Goal: Transaction & Acquisition: Purchase product/service

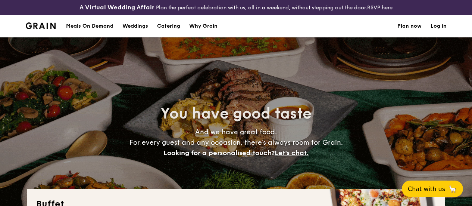
select select
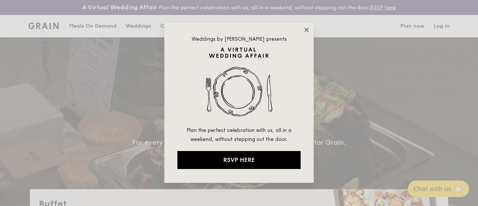
click at [306, 30] on icon at bounding box center [306, 30] width 4 height 4
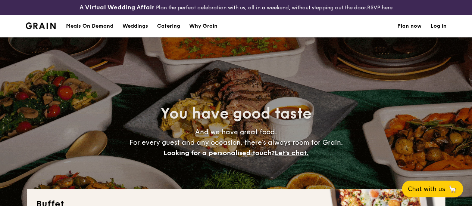
click at [80, 32] on div "Meals On Demand" at bounding box center [89, 26] width 47 height 22
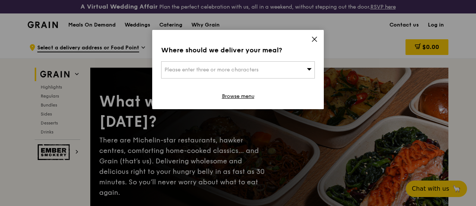
click at [303, 71] on div "Please enter three or more characters" at bounding box center [238, 69] width 154 height 17
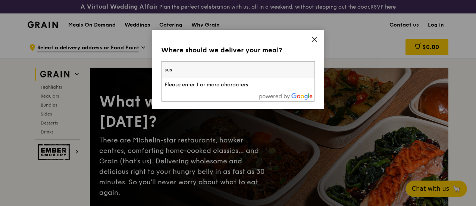
type input "suss"
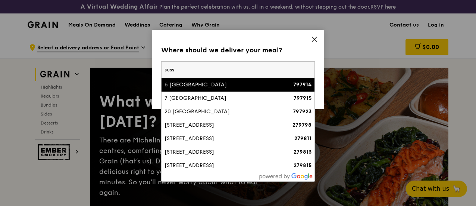
drag, startPoint x: 215, startPoint y: 66, endPoint x: 61, endPoint y: 44, distance: 155.1
click at [59, 62] on div "Where should we deliver your meal? Please enter three or more characters suss 6…" at bounding box center [238, 103] width 476 height 206
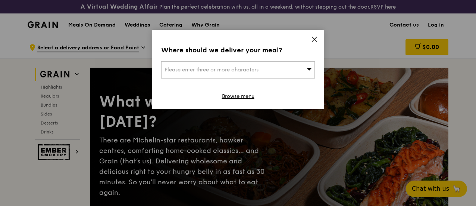
click at [204, 65] on div "Please enter three or more characters" at bounding box center [238, 69] width 154 height 17
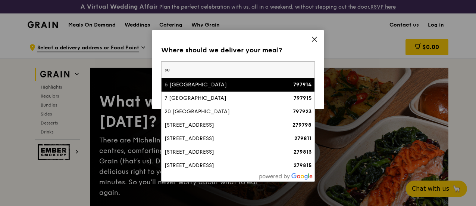
type input "s"
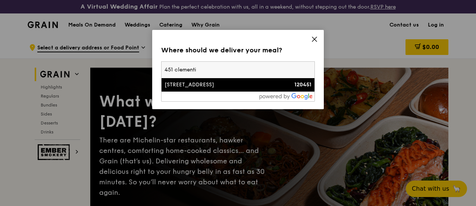
type input "451 clementi"
click at [214, 85] on div "451 Clementi Avenue 3" at bounding box center [220, 84] width 111 height 7
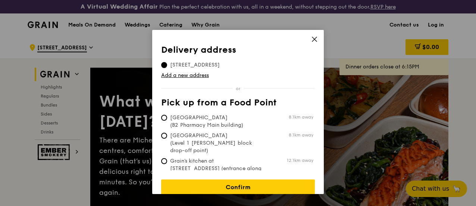
click at [217, 119] on span "Tan Tock Seng Hospital (B2 Pharmacy Main building)" at bounding box center [216, 121] width 111 height 15
click at [167, 119] on input "Tan Tock Seng Hospital (B2 Pharmacy Main building) 8.1km away" at bounding box center [164, 118] width 6 height 6
radio input "true"
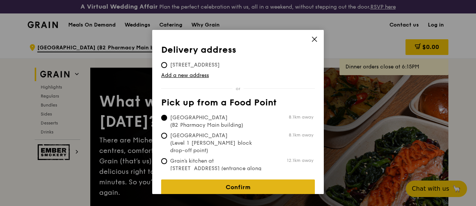
click at [264, 183] on link "Confirm" at bounding box center [238, 187] width 154 height 16
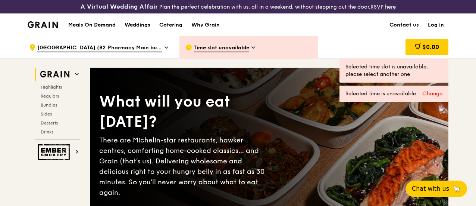
click at [85, 29] on h1 "Meals On Demand" at bounding box center [91, 24] width 47 height 7
click at [430, 97] on div "Change" at bounding box center [433, 93] width 20 height 7
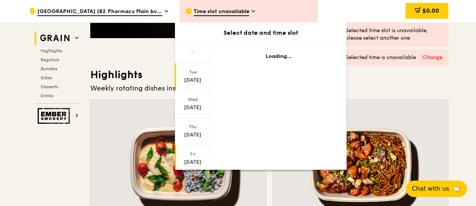
scroll to position [224, 0]
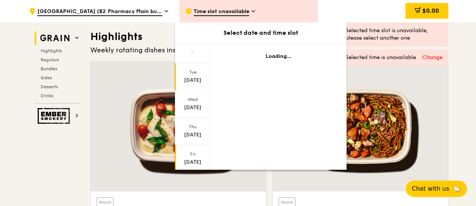
click at [195, 161] on div "Oct 10" at bounding box center [192, 161] width 33 height 7
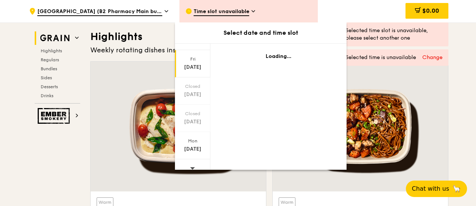
scroll to position [102, 0]
click at [190, 159] on icon at bounding box center [192, 160] width 5 height 2
click at [198, 139] on div "Oct 20" at bounding box center [192, 141] width 33 height 7
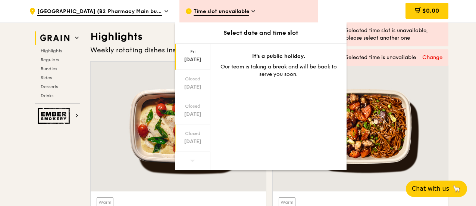
click at [195, 59] on div "Oct 17" at bounding box center [192, 59] width 33 height 7
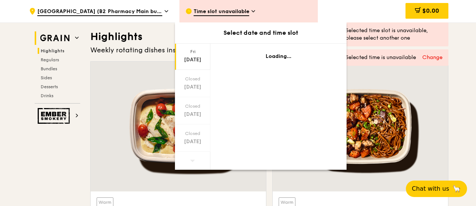
click at [52, 52] on span "Highlights" at bounding box center [53, 50] width 24 height 5
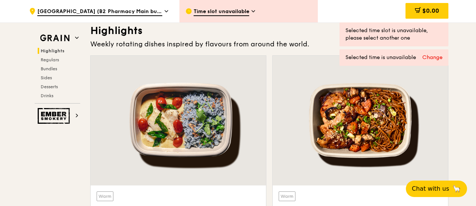
scroll to position [230, 0]
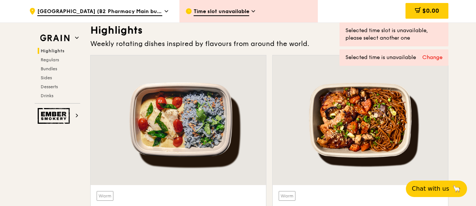
click at [230, 17] on div "Time slot unavailable" at bounding box center [249, 11] width 139 height 22
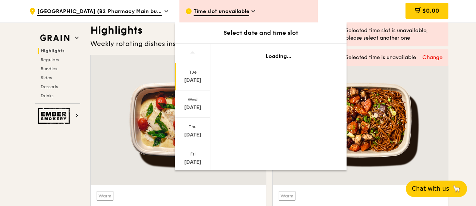
click at [194, 78] on div "Oct 7" at bounding box center [192, 80] width 33 height 7
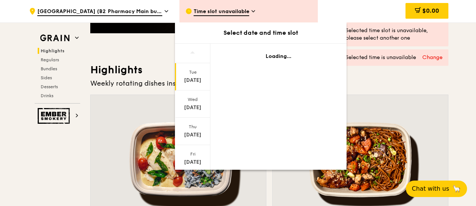
scroll to position [156, 0]
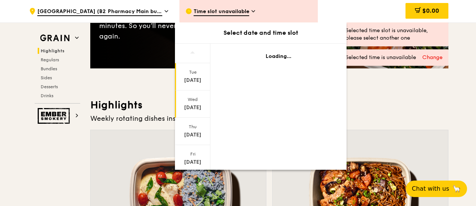
click at [192, 99] on div "Wed" at bounding box center [192, 99] width 33 height 6
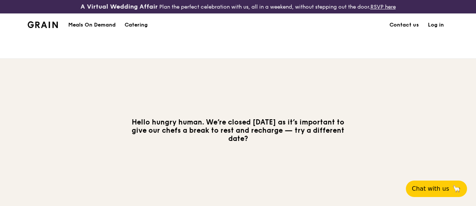
click at [90, 29] on h1 "Meals On Demand" at bounding box center [91, 24] width 47 height 7
click at [143, 29] on div "Catering" at bounding box center [136, 25] width 23 height 22
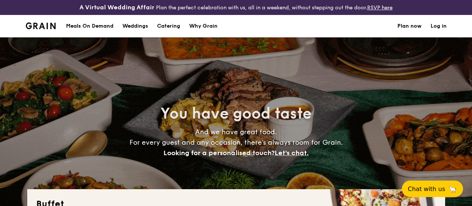
select select
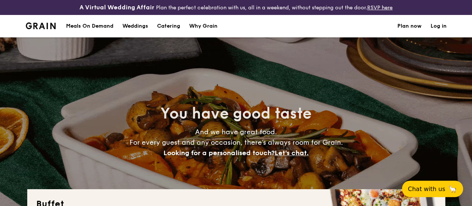
click at [102, 30] on div "Meals On Demand" at bounding box center [89, 26] width 47 height 22
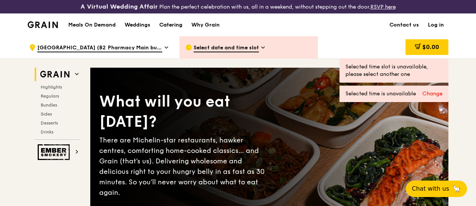
click at [173, 29] on div "Catering" at bounding box center [170, 25] width 23 height 22
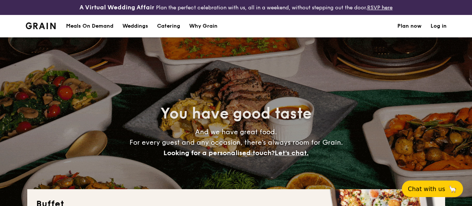
select select
click at [94, 34] on div "Meals On Demand" at bounding box center [89, 26] width 47 height 22
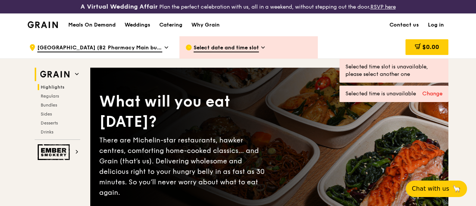
click at [58, 90] on span "Highlights" at bounding box center [53, 86] width 24 height 5
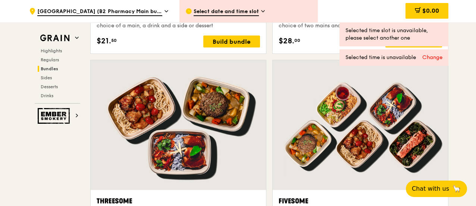
scroll to position [1268, 0]
